Goal: Use online tool/utility: Utilize a website feature to perform a specific function

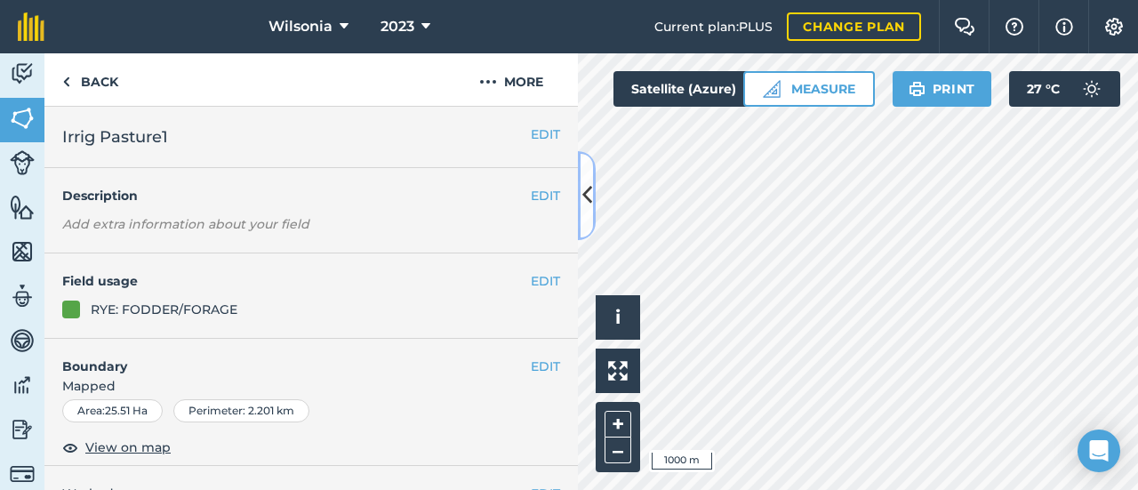
click at [589, 197] on icon at bounding box center [588, 195] width 10 height 31
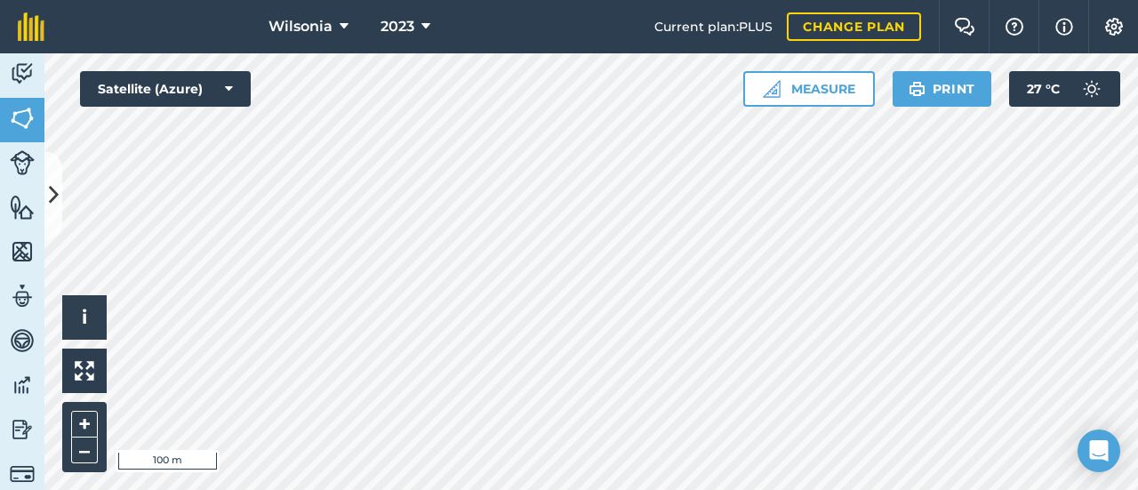
click at [1066, 489] on html "Wilsonia 2023 Current plan : PLUS Change plan Farm Chat Help Info Settings Wils…" at bounding box center [569, 245] width 1138 height 490
click at [460, 18] on div "Wilsonia 2023 Current plan : PLUS Change plan Farm Chat Help Info Settings Wils…" at bounding box center [569, 245] width 1138 height 490
click at [425, 28] on icon at bounding box center [426, 26] width 9 height 21
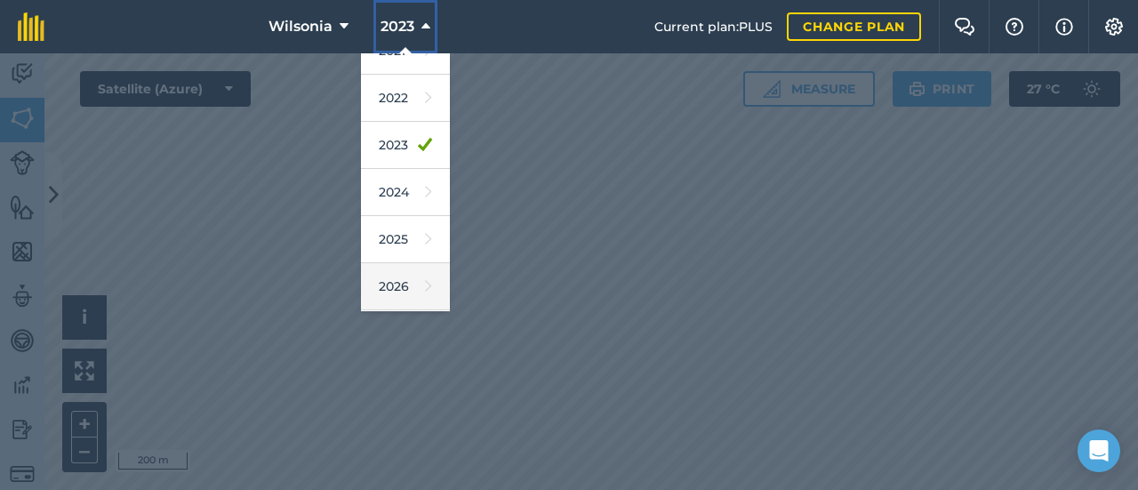
scroll to position [257, 0]
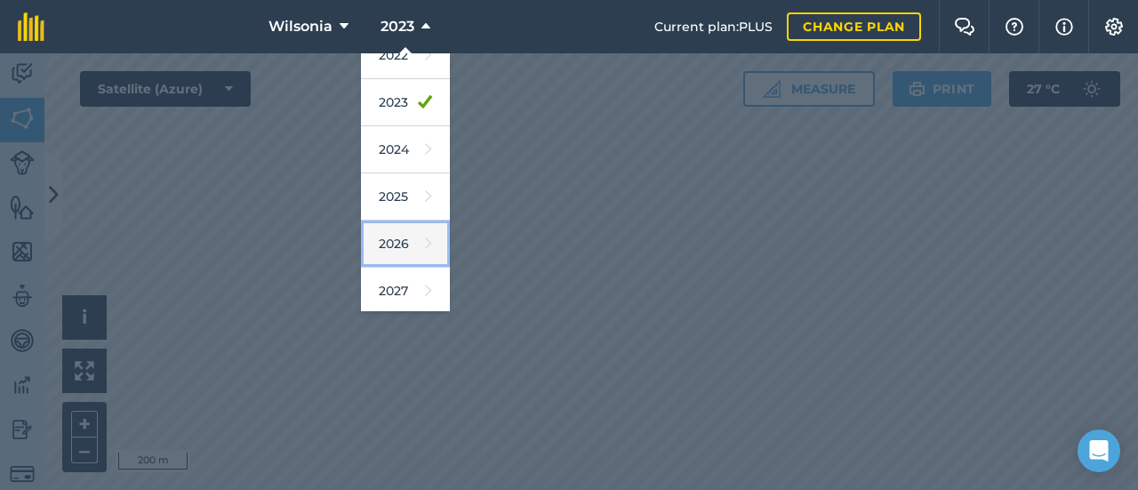
click at [401, 239] on link "2026" at bounding box center [405, 244] width 89 height 47
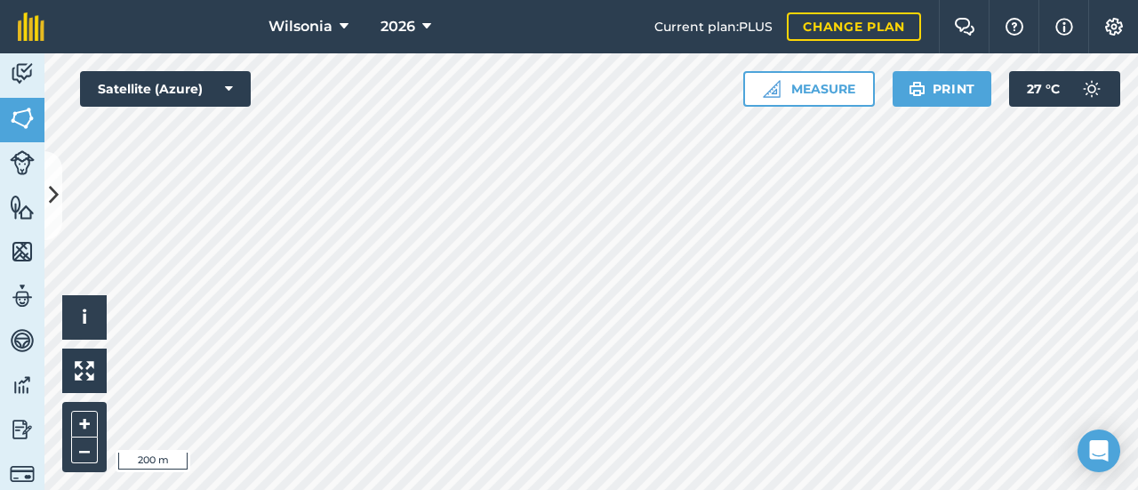
click at [441, 0] on html "Wilsonia 2026 Current plan : PLUS Change plan Farm Chat Help Info Settings Wils…" at bounding box center [569, 245] width 1138 height 490
click at [438, 1] on div "Wilsonia 2026 Current plan : PLUS Change plan Farm Chat Help Info Settings Wils…" at bounding box center [569, 245] width 1138 height 490
click at [665, 489] on html "Wilsonia 2026 Current plan : PLUS Change plan Farm Chat Help Info Settings Wils…" at bounding box center [569, 245] width 1138 height 490
click at [817, 97] on button "Measure" at bounding box center [810, 89] width 132 height 36
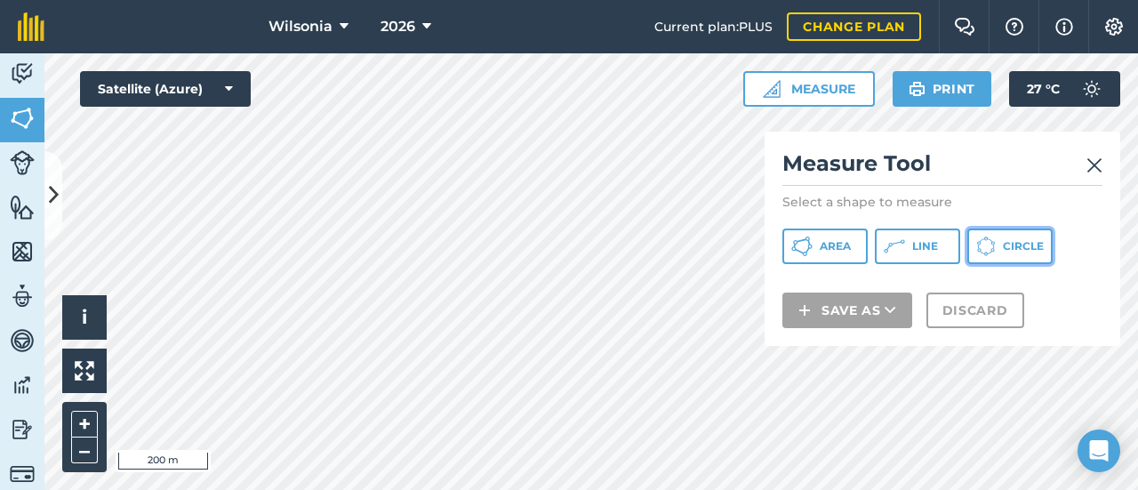
click at [1002, 243] on button "Circle" at bounding box center [1010, 247] width 85 height 36
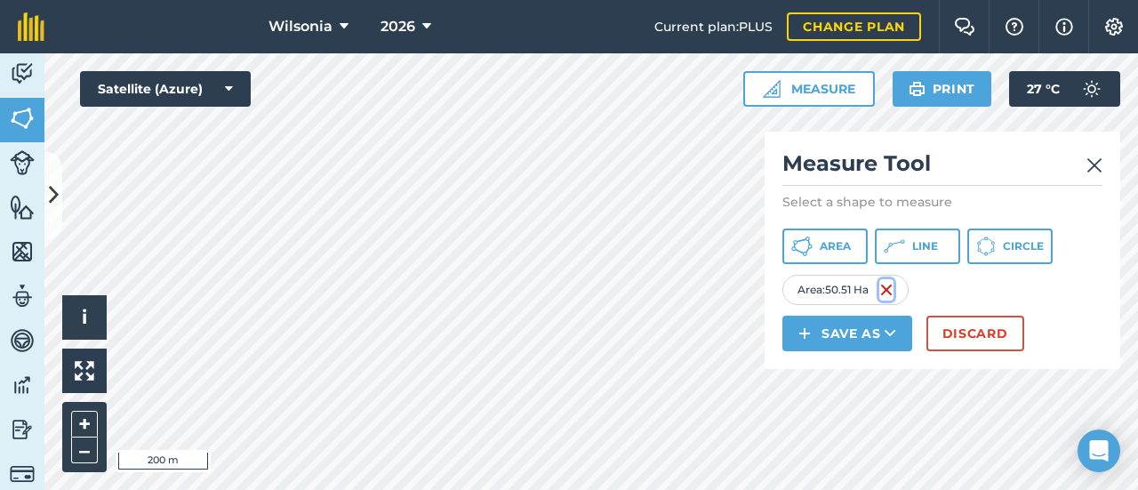
click at [891, 288] on img at bounding box center [887, 289] width 14 height 21
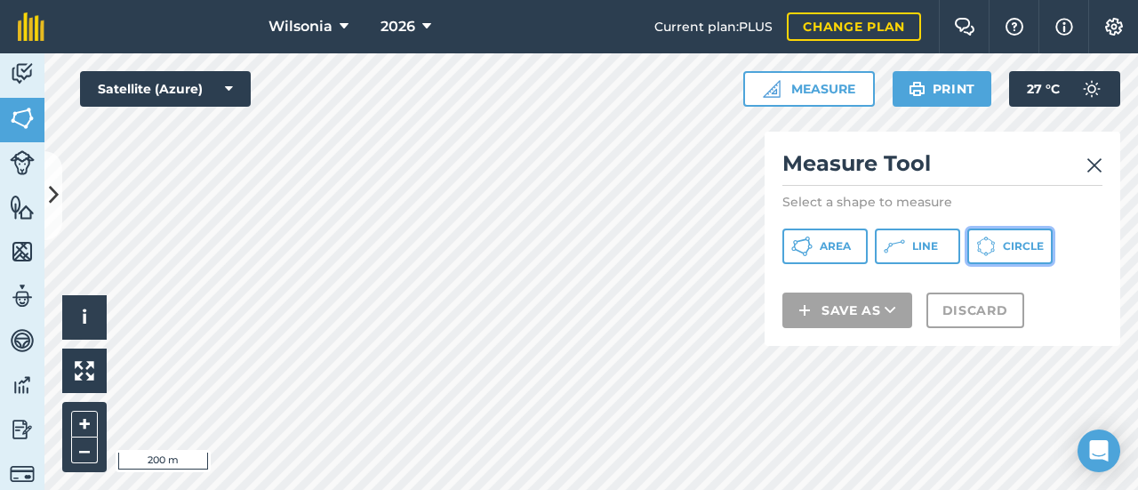
click at [1005, 248] on span "Circle" at bounding box center [1023, 246] width 41 height 14
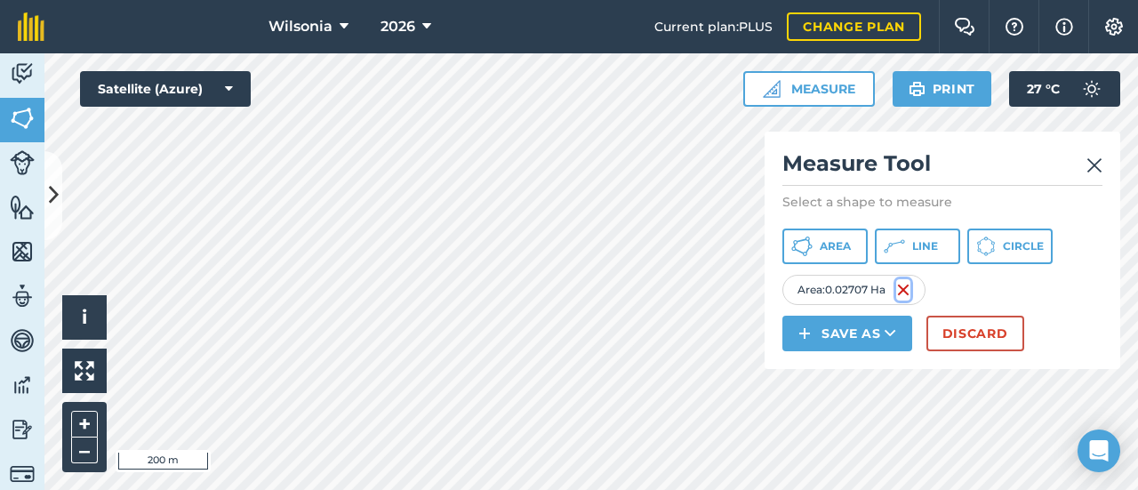
click at [909, 286] on img at bounding box center [904, 289] width 14 height 21
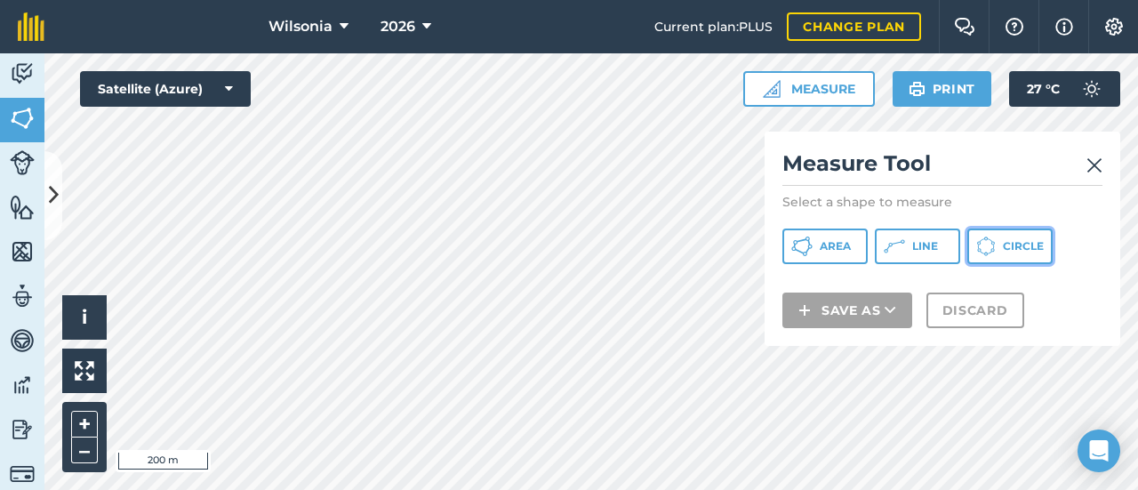
click at [813, 245] on icon at bounding box center [802, 246] width 21 height 21
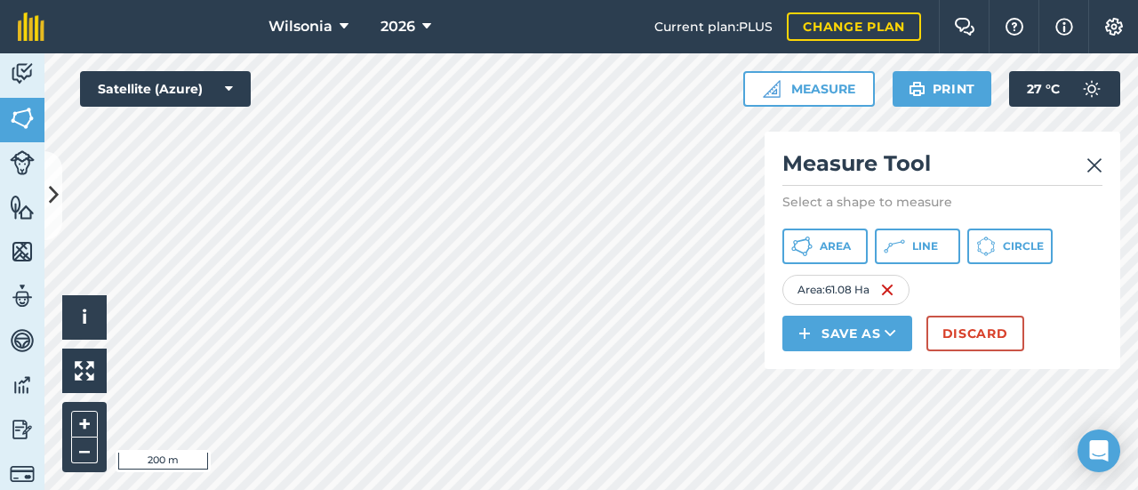
click at [782, 489] on html "Wilsonia 2026 Current plan : PLUS Change plan Farm Chat Help Info Settings Wils…" at bounding box center [569, 245] width 1138 height 490
click at [1018, 245] on span "Circle" at bounding box center [1023, 246] width 41 height 14
click at [1058, 282] on img at bounding box center [1055, 289] width 14 height 21
click at [1014, 249] on span "Circle" at bounding box center [1023, 246] width 41 height 14
click at [1098, 164] on img at bounding box center [1095, 165] width 16 height 21
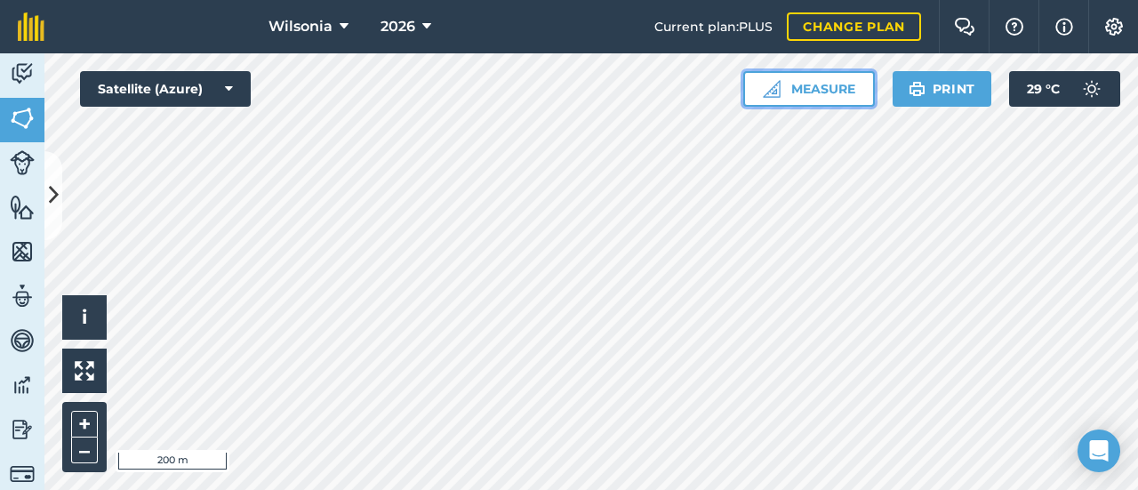
click at [834, 96] on button "Measure" at bounding box center [810, 89] width 132 height 36
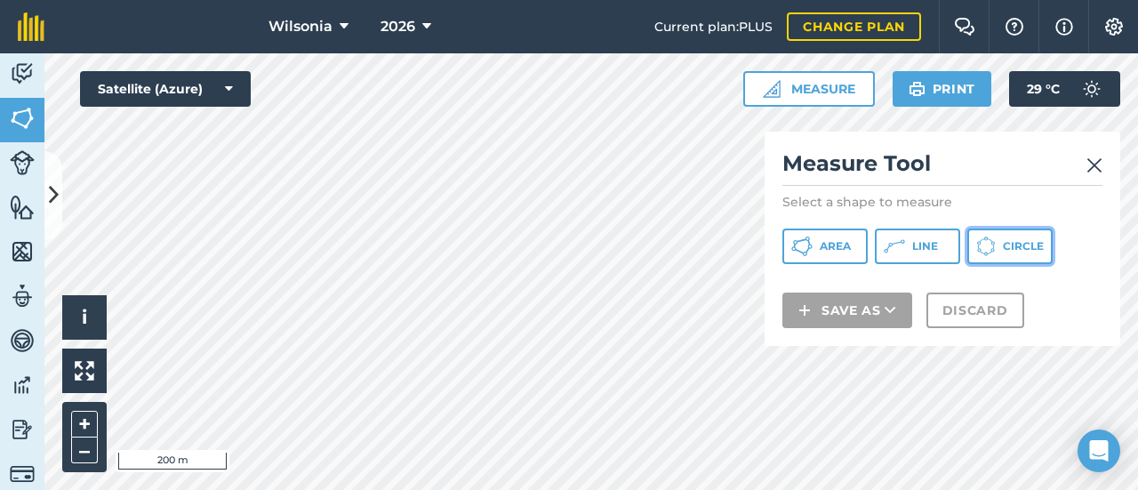
click at [813, 243] on icon at bounding box center [802, 246] width 21 height 21
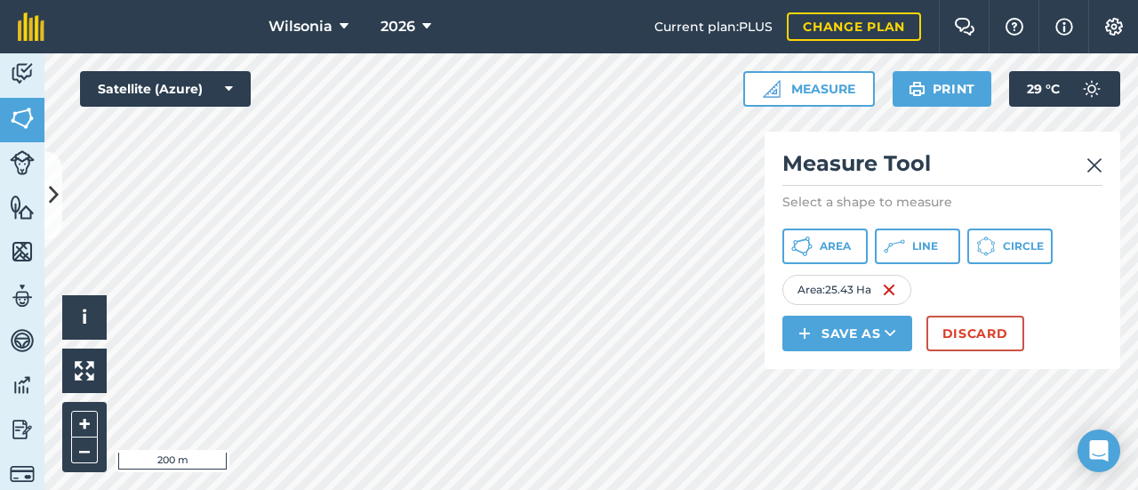
click at [897, 287] on div "Area : 25.43 Ha" at bounding box center [847, 290] width 129 height 30
click at [897, 287] on img at bounding box center [889, 289] width 14 height 21
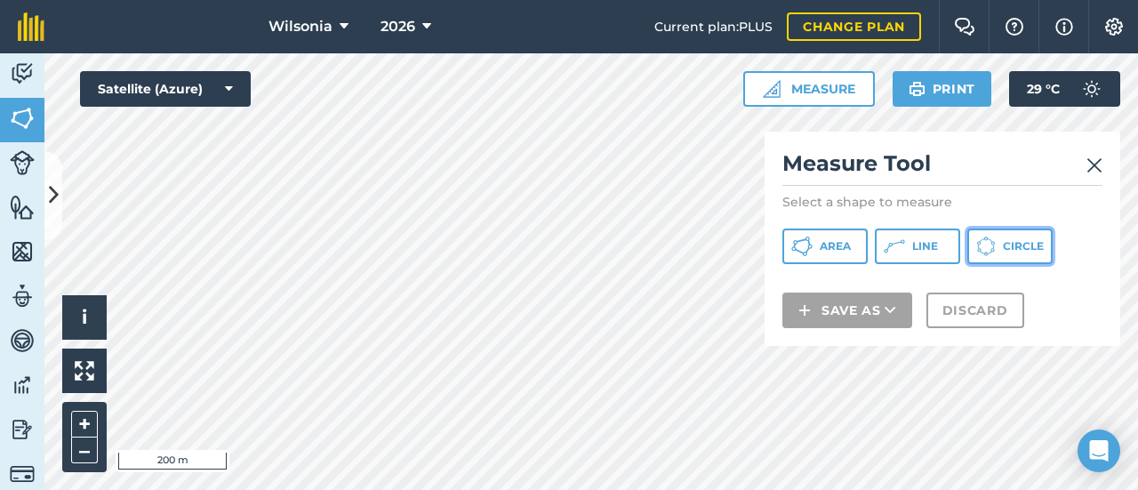
click at [1004, 244] on span "Circle" at bounding box center [1023, 246] width 41 height 14
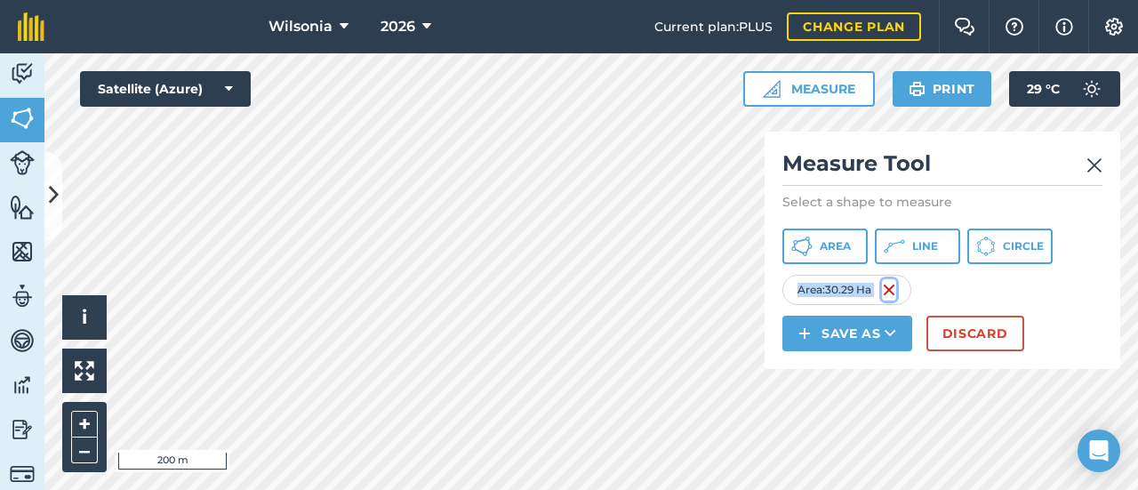
click at [893, 290] on img at bounding box center [889, 289] width 14 height 21
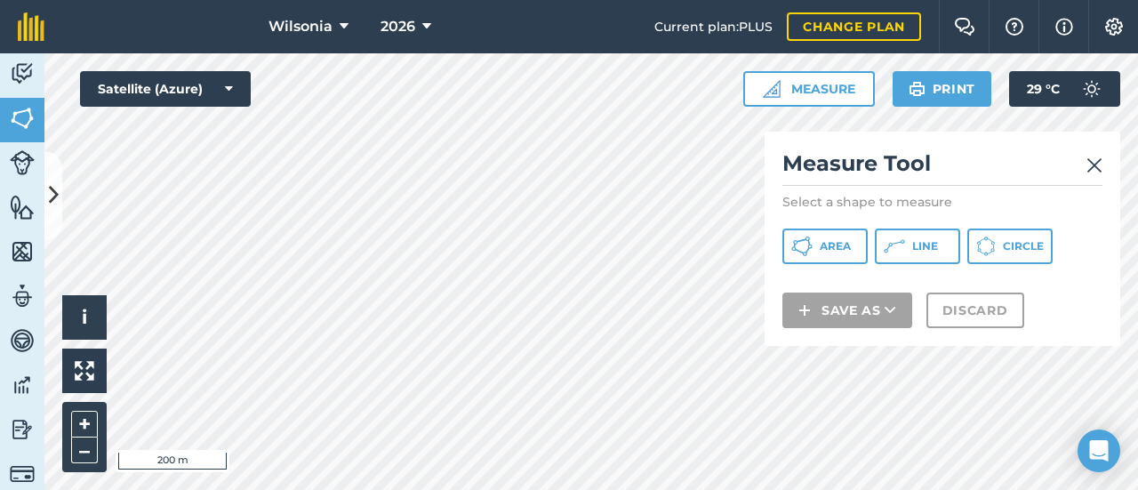
click at [788, 489] on html "Wilsonia 2026 Current plan : PLUS Change plan Farm Chat Help Info Settings Wils…" at bounding box center [569, 245] width 1138 height 490
click at [1014, 253] on button "Circle" at bounding box center [1010, 247] width 85 height 36
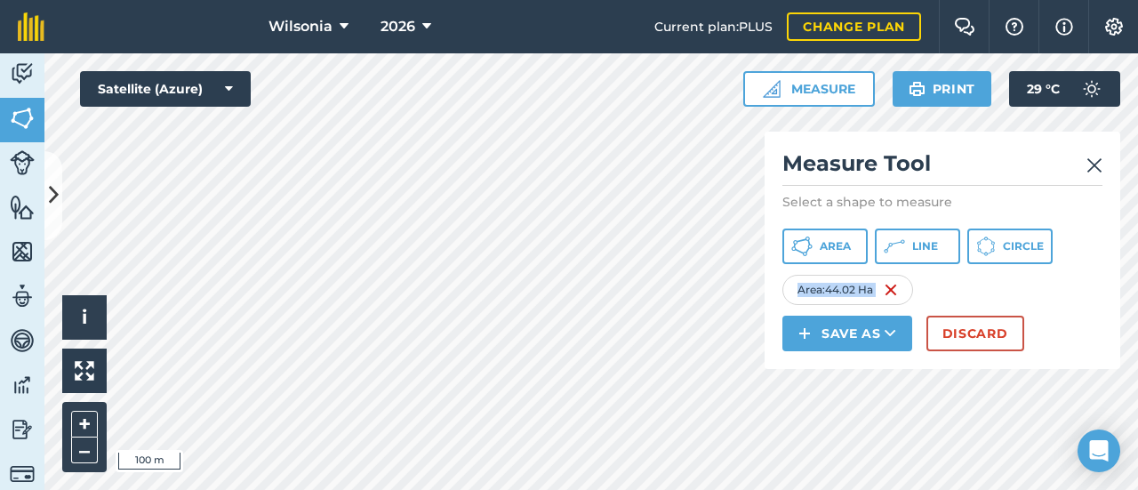
click at [966, 0] on html "Wilsonia 2026 Current plan : PLUS Change plan Farm Chat Help Info Settings Wils…" at bounding box center [569, 245] width 1138 height 490
click at [662, 489] on html "Wilsonia 2026 Current plan : PLUS Change plan Farm Chat Help Info Settings Wils…" at bounding box center [569, 245] width 1138 height 490
click at [772, 334] on div "Click to start drawing i © 2025 TomTom, Microsoft 100 m + – Satellite (Azure) M…" at bounding box center [591, 271] width 1094 height 437
click at [998, 241] on button "Circle" at bounding box center [1010, 247] width 85 height 36
click at [641, 7] on div "Wilsonia 2026 Current plan : PLUS Change plan Farm Chat Help Info Settings Wils…" at bounding box center [569, 245] width 1138 height 490
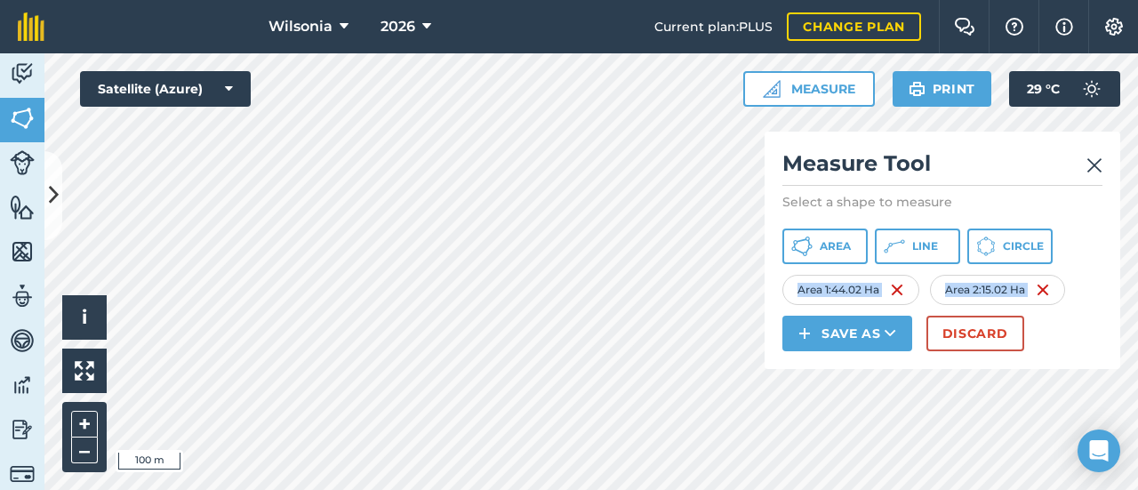
click at [1056, 289] on div "Area 2 : 15.02 Ha" at bounding box center [997, 290] width 135 height 30
click at [1046, 289] on img at bounding box center [1043, 289] width 14 height 21
click at [893, 288] on img at bounding box center [891, 289] width 14 height 21
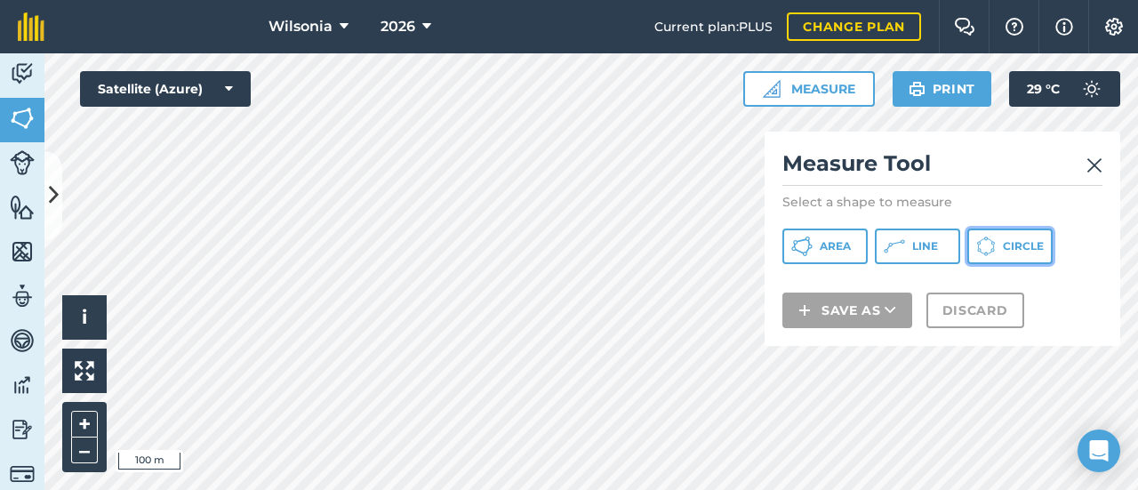
click at [1009, 245] on span "Circle" at bounding box center [1023, 246] width 41 height 14
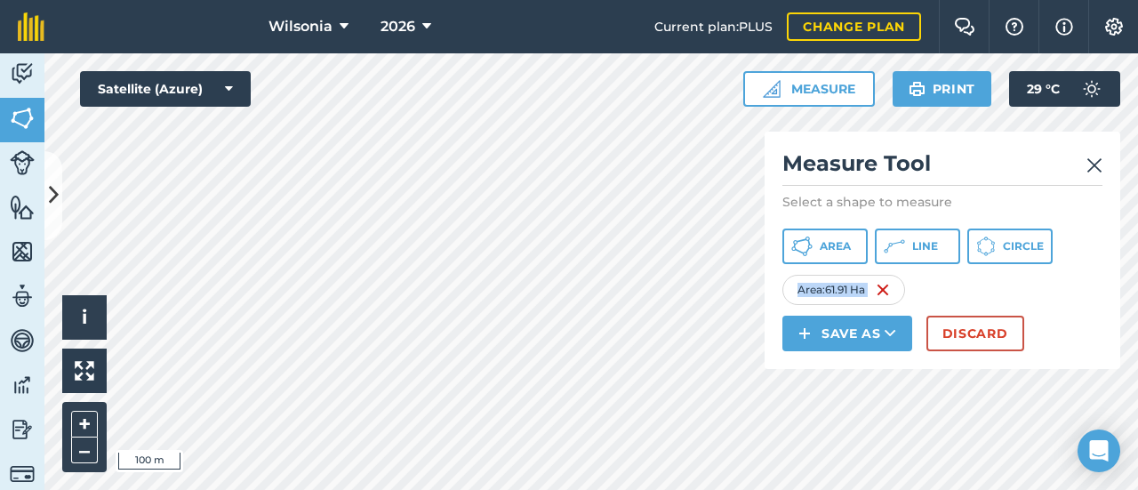
click at [847, 489] on html "Wilsonia 2026 Current plan : PLUS Change plan Farm Chat Help Info Settings Wils…" at bounding box center [569, 245] width 1138 height 490
click at [1023, 237] on button "Circle" at bounding box center [1010, 247] width 85 height 36
click at [895, 293] on img at bounding box center [889, 289] width 14 height 21
click at [1005, 242] on span "Circle" at bounding box center [1023, 246] width 41 height 14
click at [898, 294] on img at bounding box center [893, 289] width 14 height 21
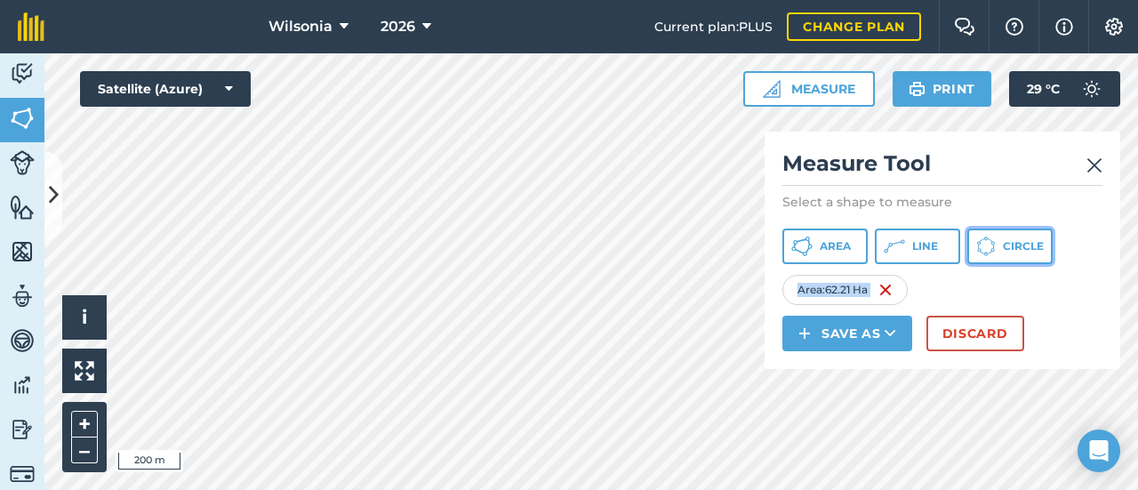
click at [1014, 244] on span "Circle" at bounding box center [1023, 246] width 41 height 14
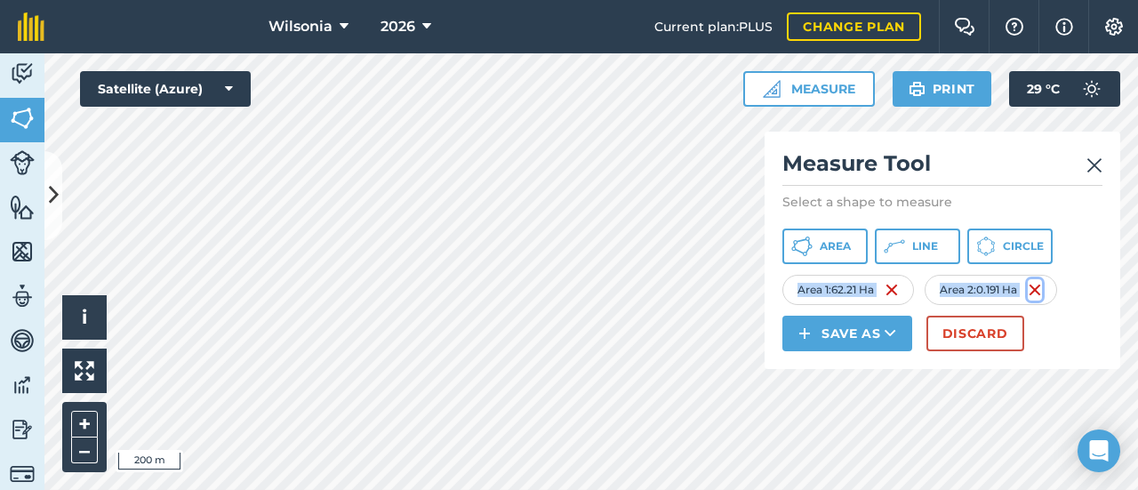
click at [1037, 291] on img at bounding box center [1035, 289] width 14 height 21
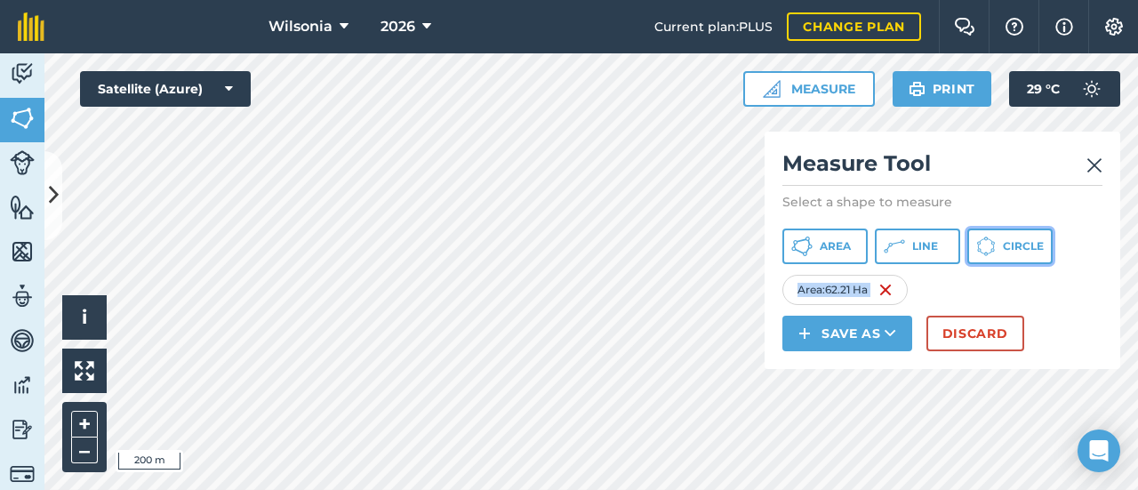
click at [813, 248] on icon at bounding box center [802, 246] width 21 height 21
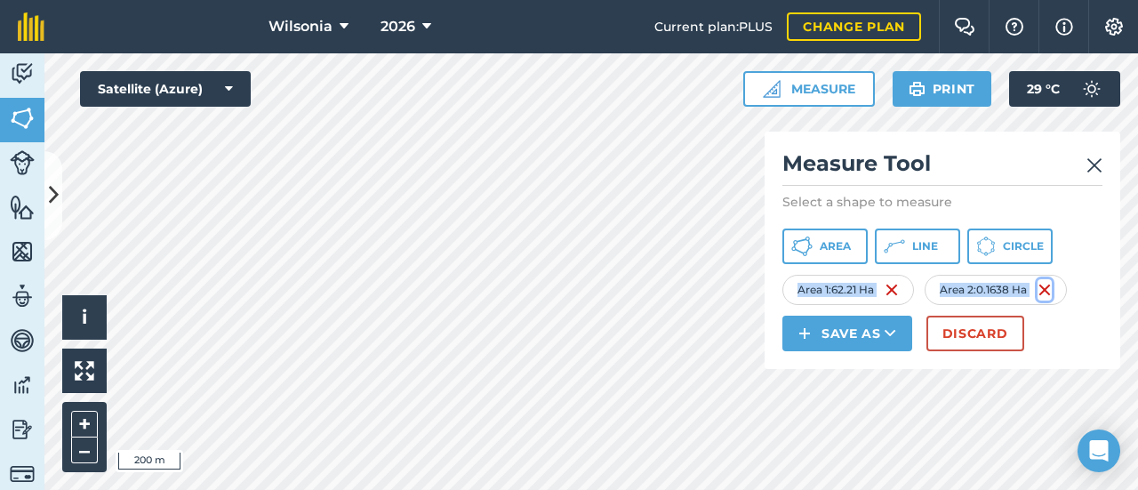
click at [1052, 288] on img at bounding box center [1045, 289] width 14 height 21
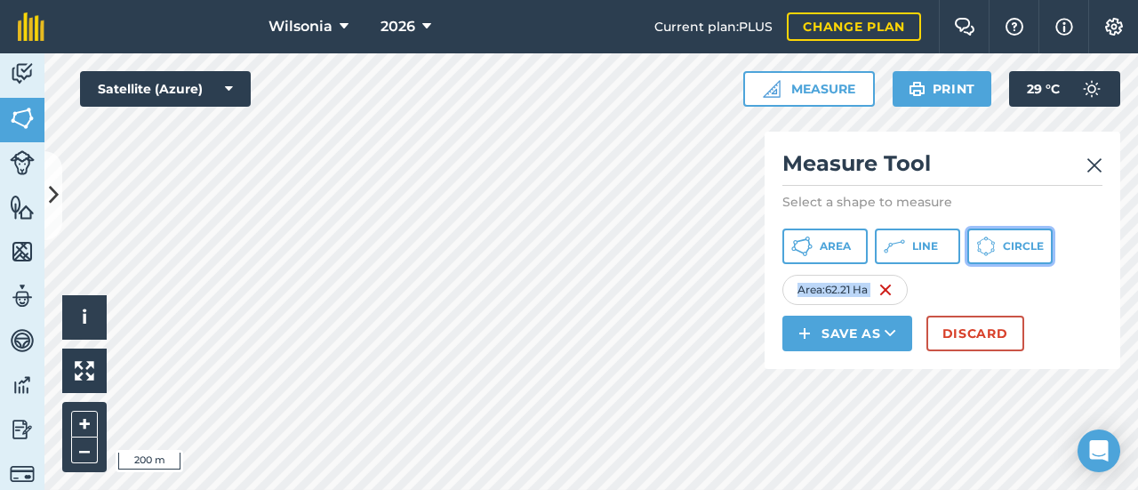
click at [998, 253] on button "Circle" at bounding box center [1010, 247] width 85 height 36
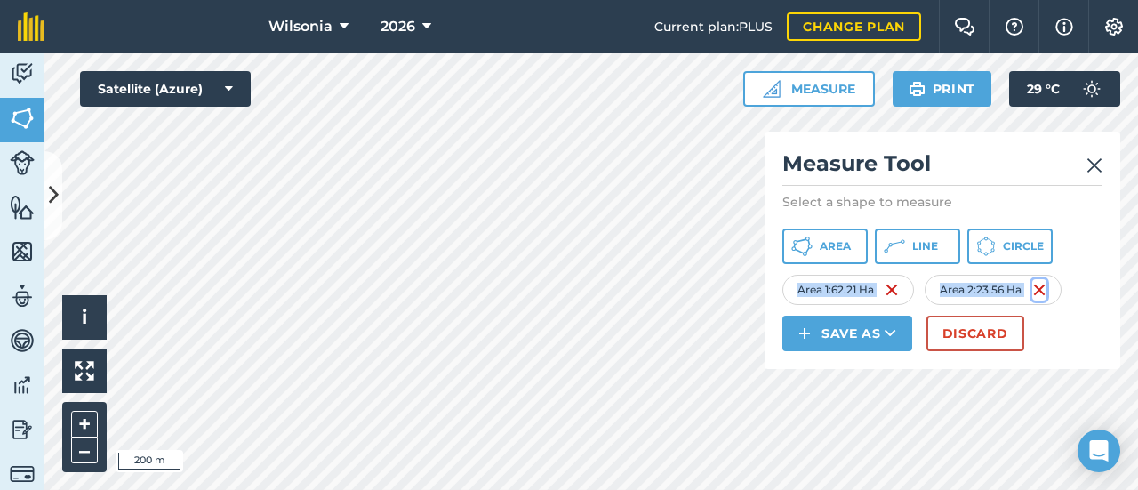
click at [1047, 296] on img at bounding box center [1040, 289] width 14 height 21
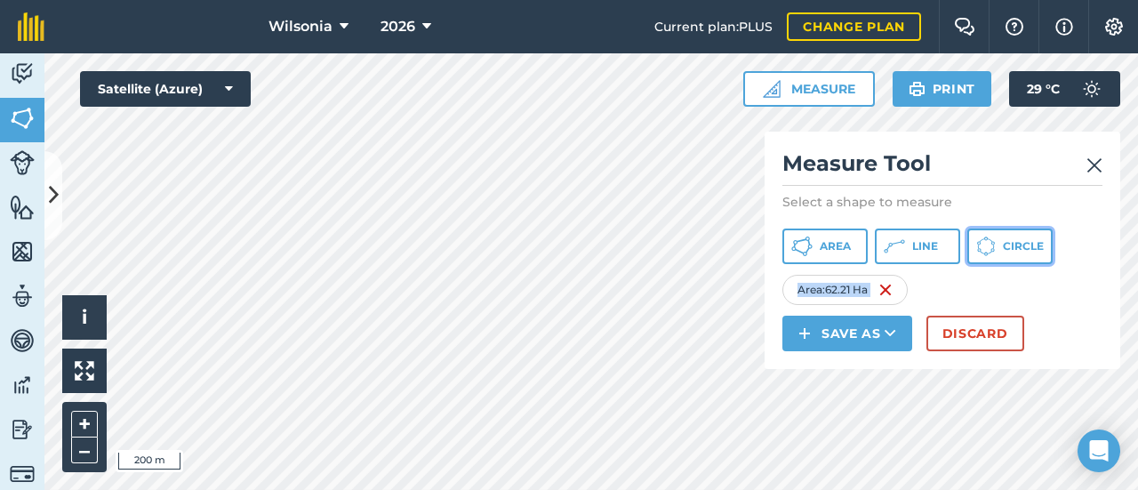
click at [813, 248] on icon at bounding box center [802, 246] width 21 height 21
click at [1050, 284] on div "Area 2 : 18.22 Ha" at bounding box center [992, 290] width 135 height 30
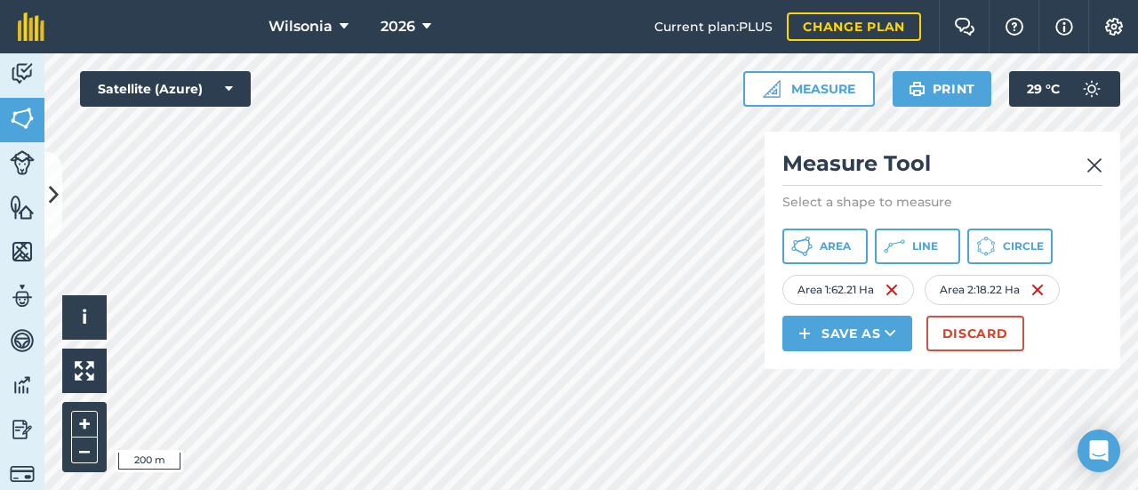
click at [1102, 163] on img at bounding box center [1095, 165] width 16 height 21
